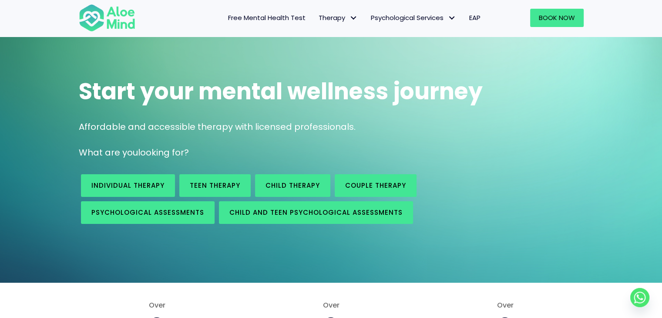
scroll to position [44, 0]
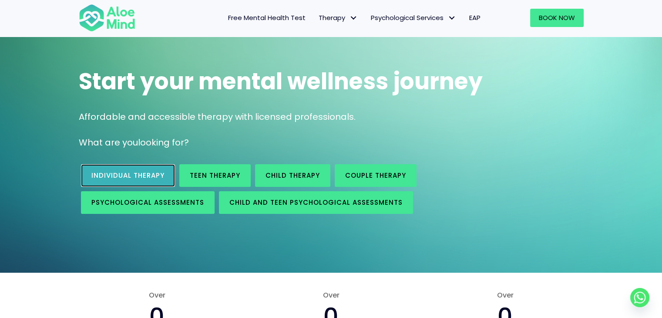
click at [146, 177] on span "Individual therapy" at bounding box center [127, 175] width 73 height 9
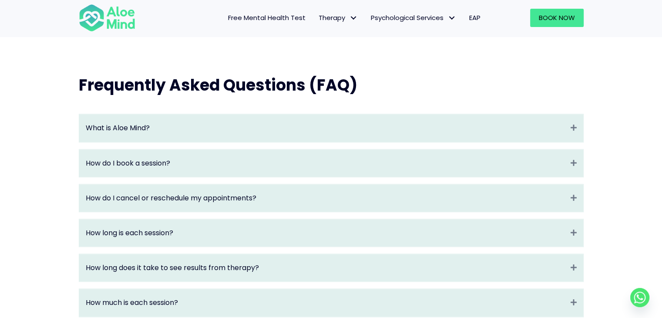
scroll to position [784, 0]
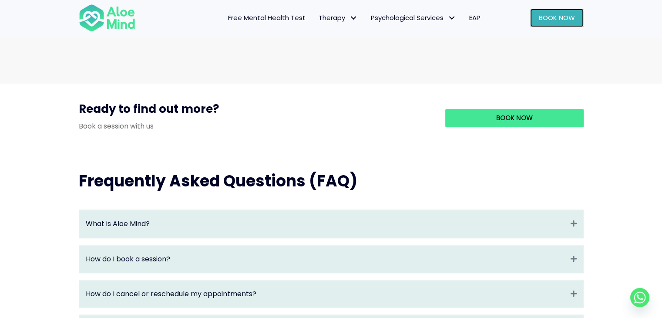
click at [553, 15] on span "Book Now" at bounding box center [557, 17] width 36 height 9
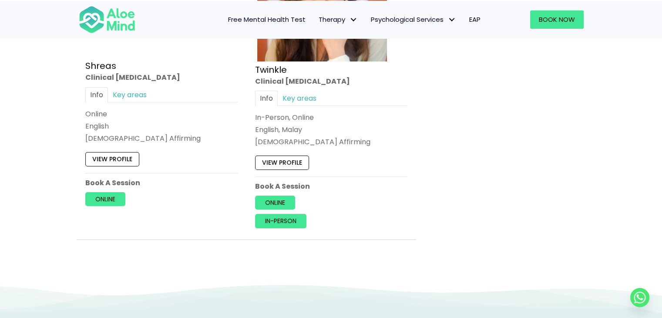
scroll to position [3832, 0]
